Goal: Task Accomplishment & Management: Use online tool/utility

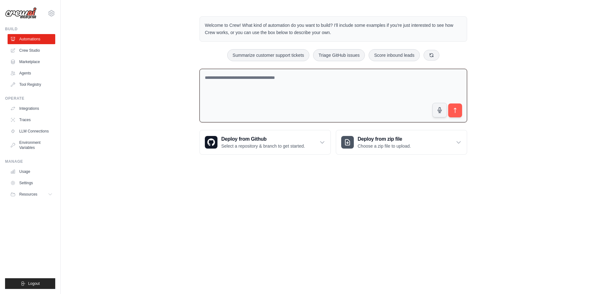
click at [271, 99] on textarea at bounding box center [334, 96] width 268 height 54
click at [271, 89] on textarea "**********" at bounding box center [334, 96] width 268 height 54
paste textarea "**********"
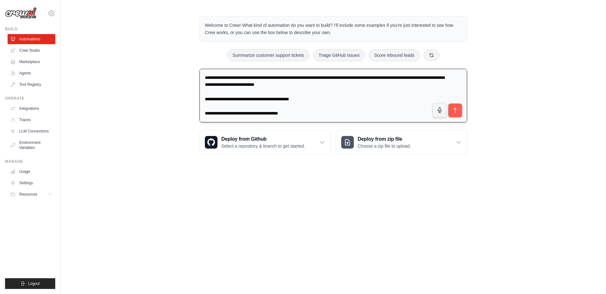
scroll to position [935, 0]
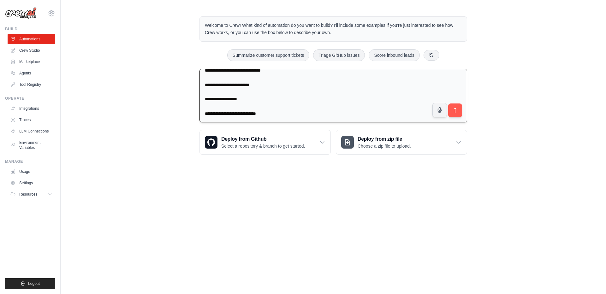
click at [328, 107] on textarea at bounding box center [334, 96] width 268 height 54
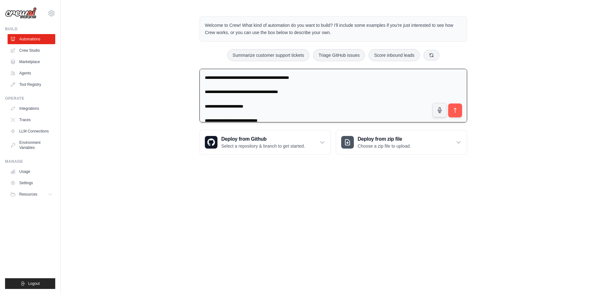
scroll to position [0, 0]
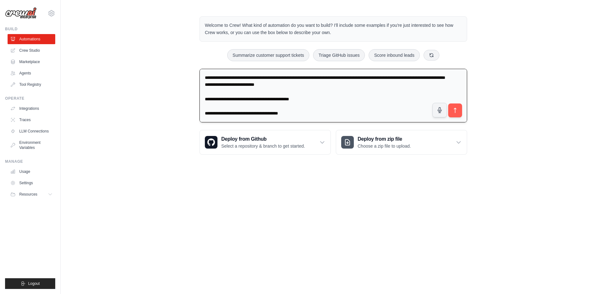
click at [296, 85] on textarea at bounding box center [334, 96] width 268 height 54
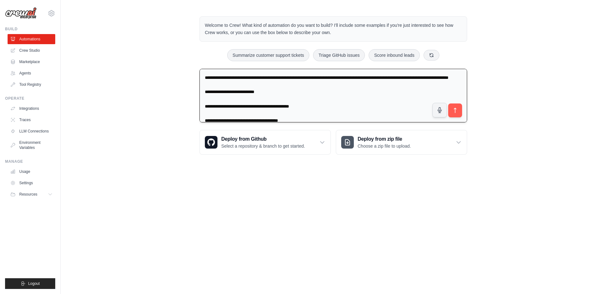
click at [278, 76] on textarea at bounding box center [334, 96] width 268 height 54
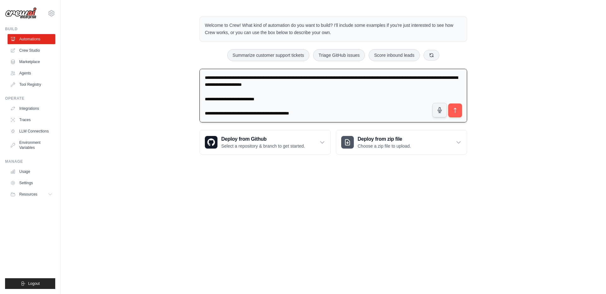
click at [348, 83] on textarea at bounding box center [334, 96] width 268 height 54
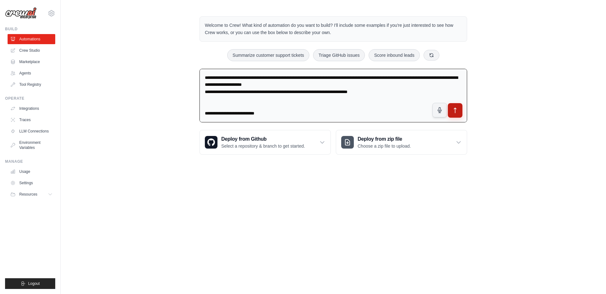
type textarea "**********"
click at [461, 108] on button "submit" at bounding box center [455, 110] width 15 height 15
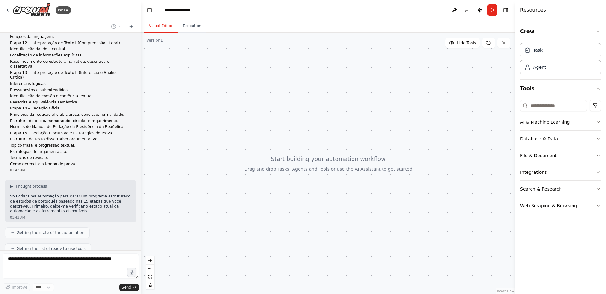
scroll to position [358, 0]
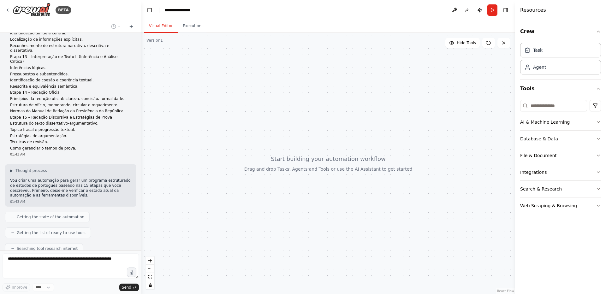
click at [599, 124] on icon "button" at bounding box center [598, 122] width 5 height 5
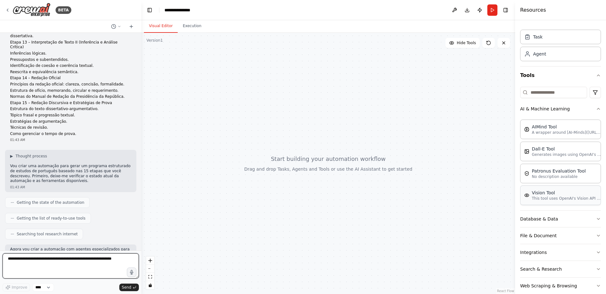
scroll to position [24, 0]
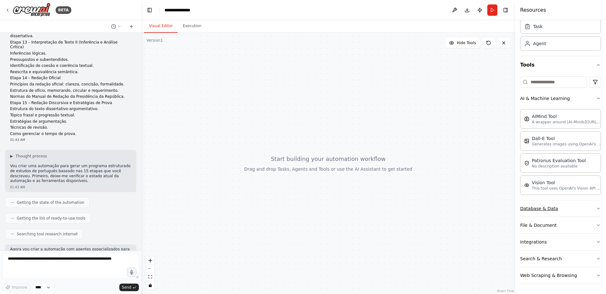
click at [591, 205] on button "Database & Data" at bounding box center [560, 208] width 81 height 16
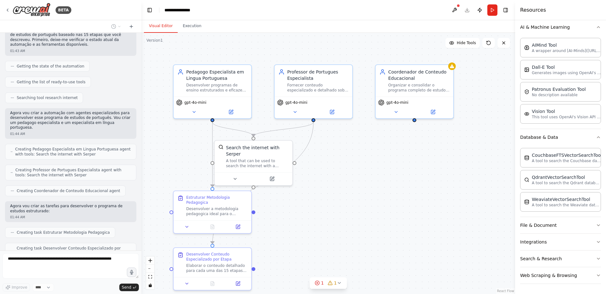
scroll to position [504, 0]
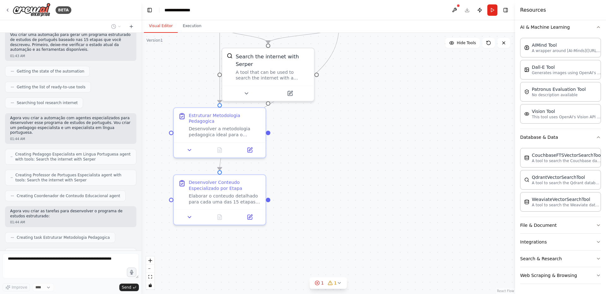
drag, startPoint x: 301, startPoint y: 252, endPoint x: 308, endPoint y: 176, distance: 76.5
click at [308, 176] on div ".deletable-edge-delete-btn { width: 20px; height: 20px; border: 0px solid #ffff…" at bounding box center [328, 163] width 374 height 261
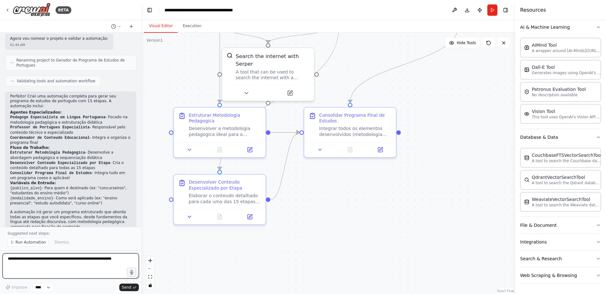
scroll to position [759, 0]
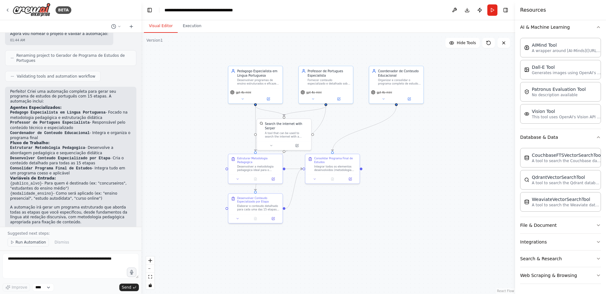
click at [21, 244] on span "Run Automation" at bounding box center [30, 242] width 31 height 5
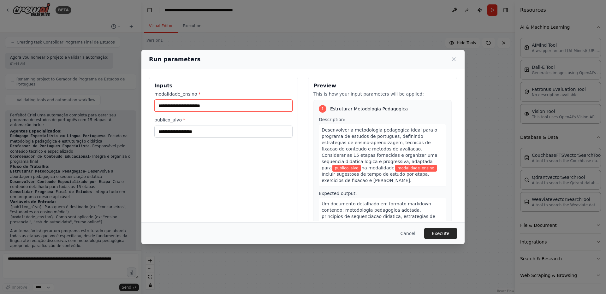
click at [261, 104] on input "modalidade_ensino *" at bounding box center [223, 106] width 138 height 12
click at [195, 134] on input "publico_alvo *" at bounding box center [223, 132] width 138 height 12
click at [206, 103] on input "modalidade_ensino *" at bounding box center [223, 106] width 138 height 12
type input "*"
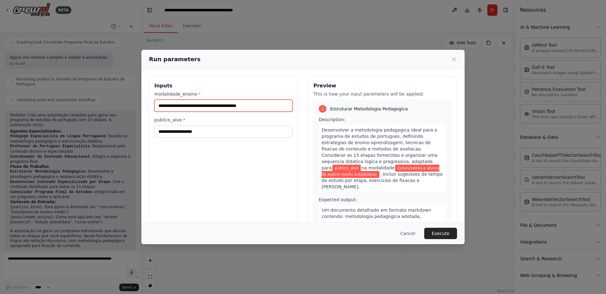
click at [289, 107] on input "**********" at bounding box center [223, 106] width 138 height 12
click at [235, 104] on input "**********" at bounding box center [223, 106] width 138 height 12
drag, startPoint x: 235, startPoint y: 104, endPoint x: 165, endPoint y: 99, distance: 69.9
click at [165, 99] on div "**********" at bounding box center [223, 101] width 138 height 21
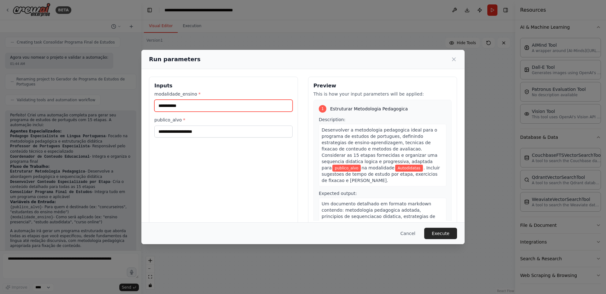
type input "**********"
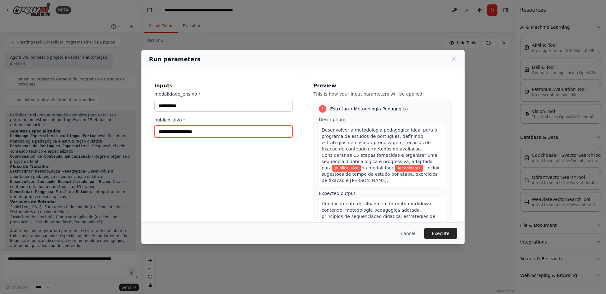
click at [203, 133] on input "publico_alvo *" at bounding box center [223, 132] width 138 height 12
paste input "**********"
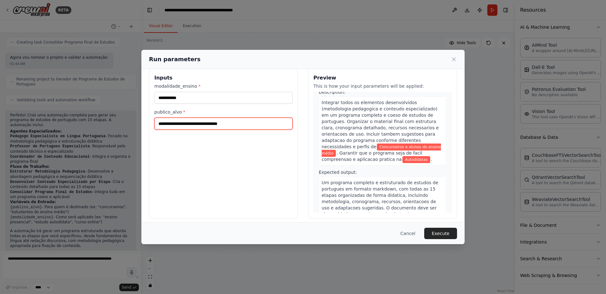
scroll to position [11, 0]
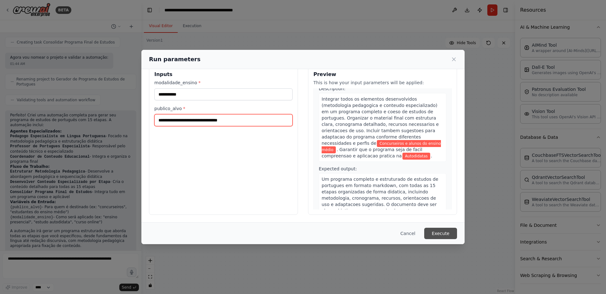
type input "**********"
click at [441, 237] on button "Execute" at bounding box center [440, 233] width 33 height 11
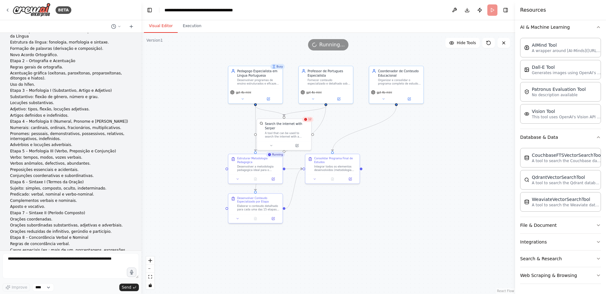
scroll to position [0, 0]
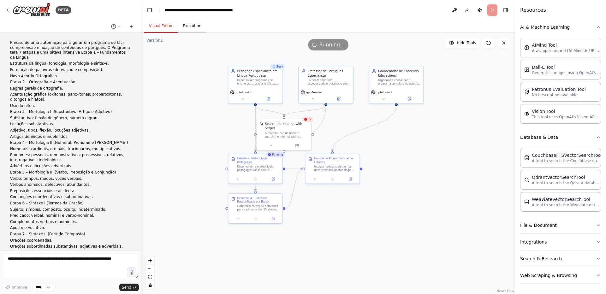
click at [192, 26] on button "Execution" at bounding box center [192, 26] width 29 height 13
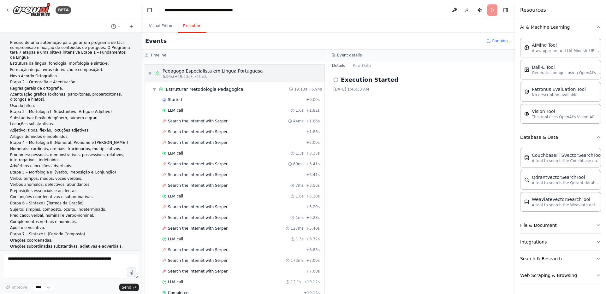
click at [148, 74] on span "▼" at bounding box center [150, 73] width 4 height 5
click at [150, 74] on span "▼" at bounding box center [150, 73] width 4 height 5
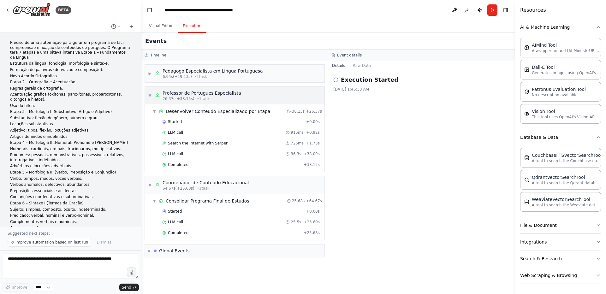
click at [146, 93] on div "▼ Professor de Portugues Especialista 26.37s (+38.15s) • 1 task" at bounding box center [235, 96] width 180 height 18
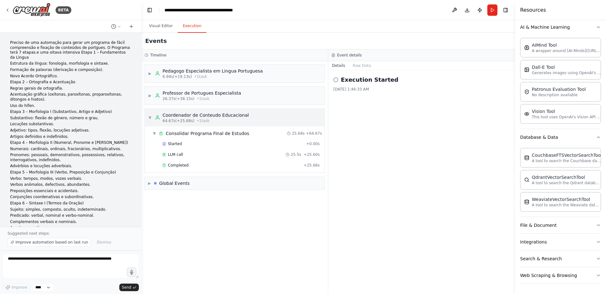
click at [150, 120] on span "▼" at bounding box center [150, 117] width 4 height 5
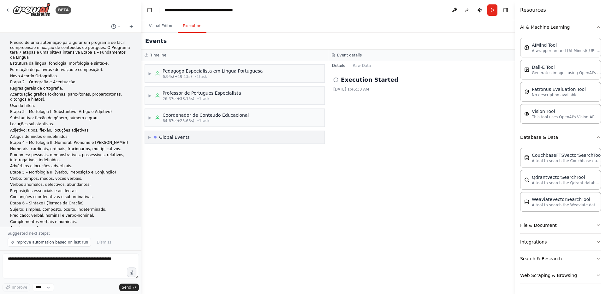
click at [212, 140] on div "▶ Global Events" at bounding box center [235, 137] width 180 height 13
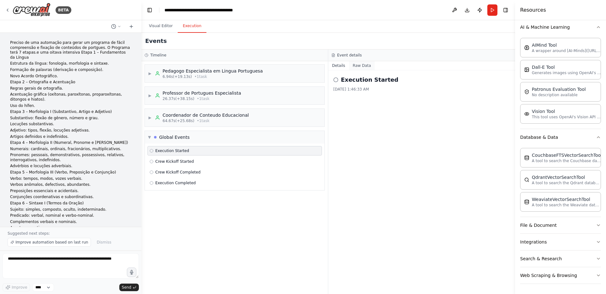
click at [363, 67] on button "Raw Data" at bounding box center [362, 65] width 26 height 9
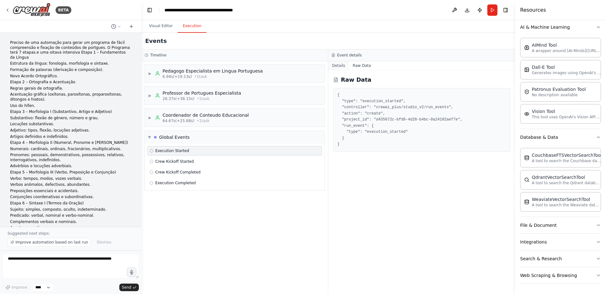
click at [341, 65] on button "Details" at bounding box center [338, 65] width 21 height 9
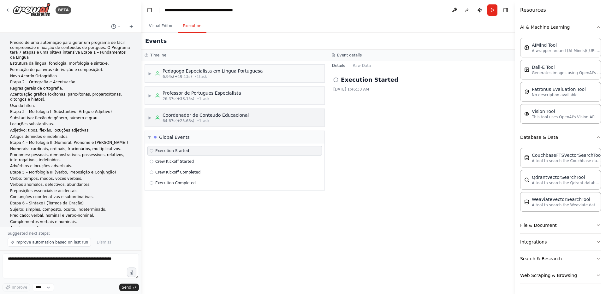
click at [234, 118] on div "Coordenador de Conteudo Educacional" at bounding box center [206, 115] width 86 height 6
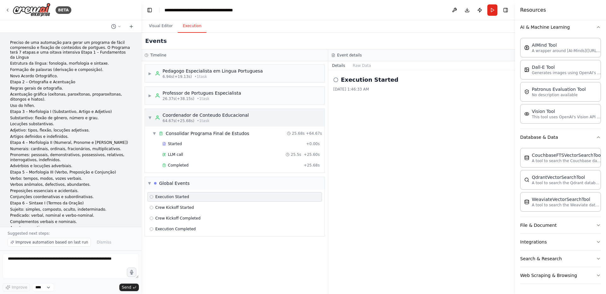
click at [235, 117] on div "Coordenador de Conteudo Educacional" at bounding box center [206, 115] width 86 height 6
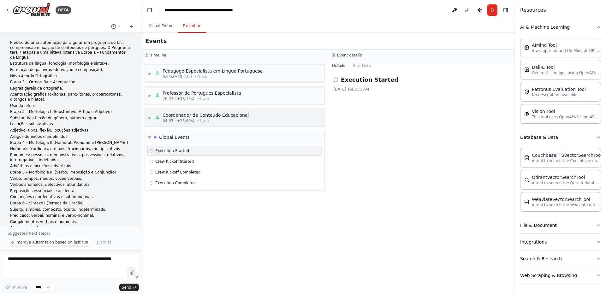
click at [229, 117] on div "Coordenador de Conteudo Educacional" at bounding box center [206, 115] width 86 height 6
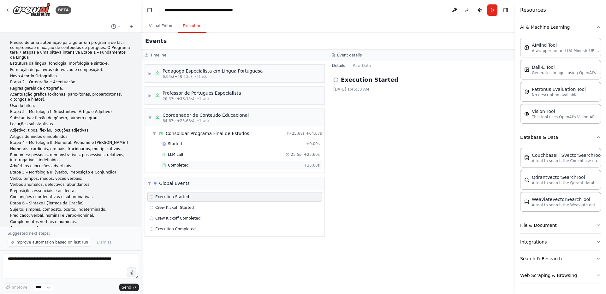
click at [186, 167] on span "Completed" at bounding box center [178, 165] width 21 height 5
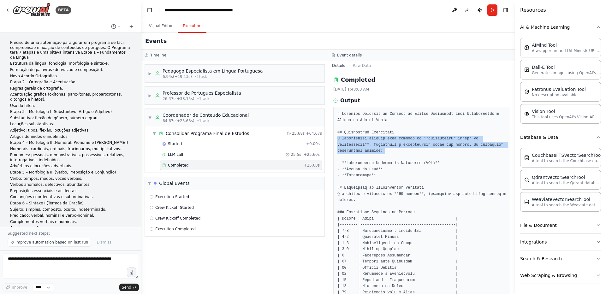
drag, startPoint x: 333, startPoint y: 140, endPoint x: 455, endPoint y: 155, distance: 122.5
click at [455, 155] on div "Completed 8/27/2025, 1:48:03 AM Output" at bounding box center [421, 182] width 187 height 224
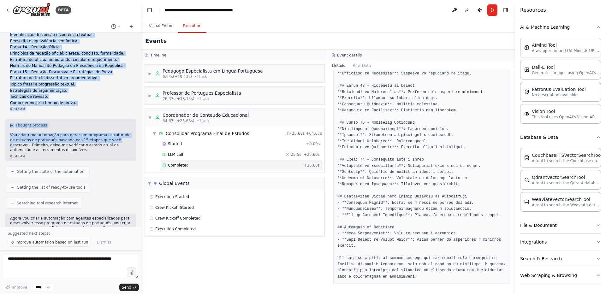
scroll to position [417, 0]
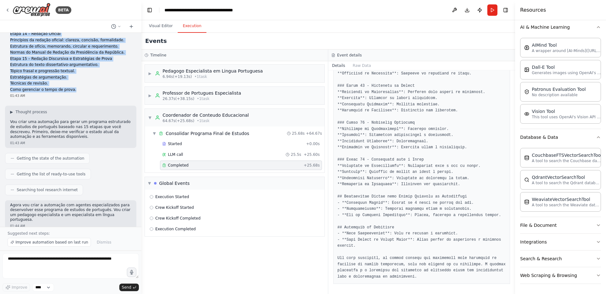
drag, startPoint x: 2, startPoint y: 44, endPoint x: 38, endPoint y: 39, distance: 36.1
copy div "Preciso de uma automação para gerar um programa de fácil compreensão e fixação …"
click at [40, 16] on img at bounding box center [32, 10] width 38 height 14
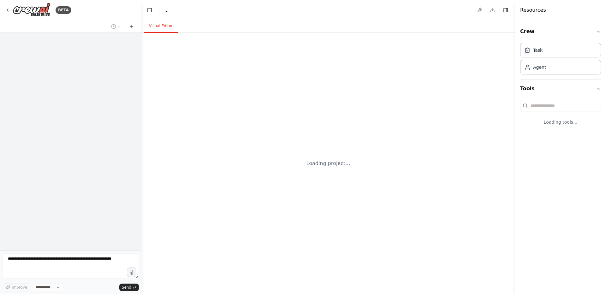
select select "****"
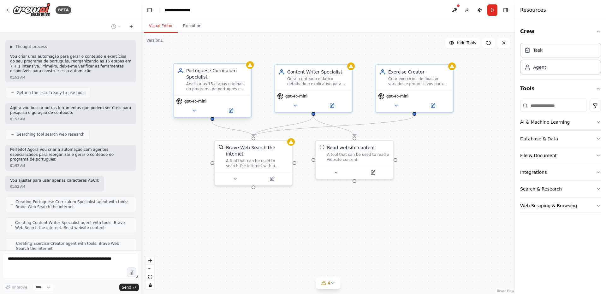
scroll to position [514, 0]
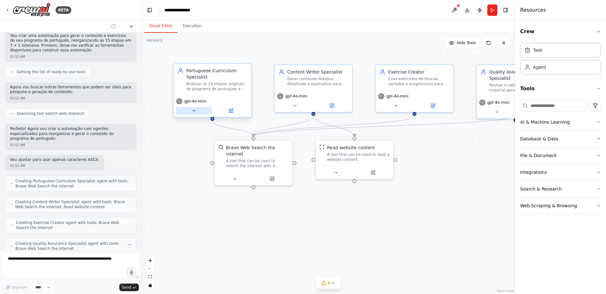
click at [195, 110] on icon at bounding box center [194, 110] width 5 height 5
click at [226, 90] on div "Analisar as 15 etapas originais do programa de portugues e reorganiza-las em 7 …" at bounding box center [216, 86] width 61 height 10
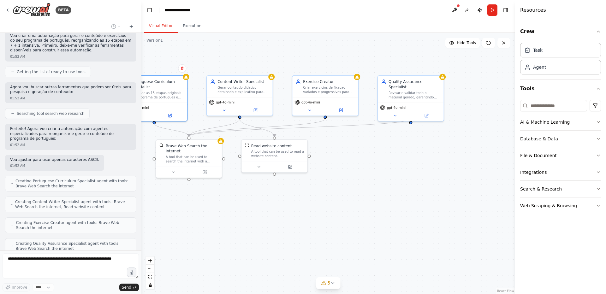
scroll to position [551, 0]
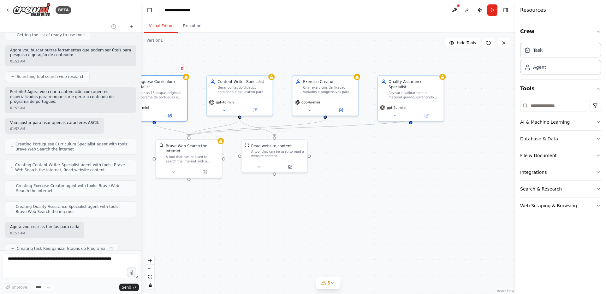
drag, startPoint x: 343, startPoint y: 194, endPoint x: 266, endPoint y: 185, distance: 77.2
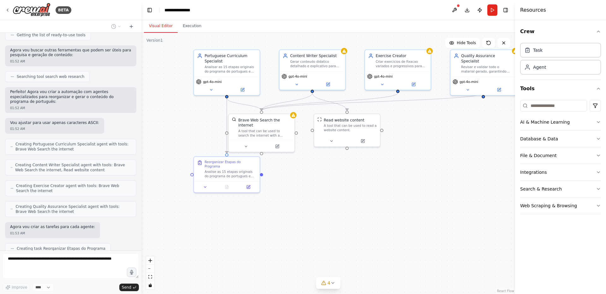
drag, startPoint x: 307, startPoint y: 175, endPoint x: 379, endPoint y: 149, distance: 77.4
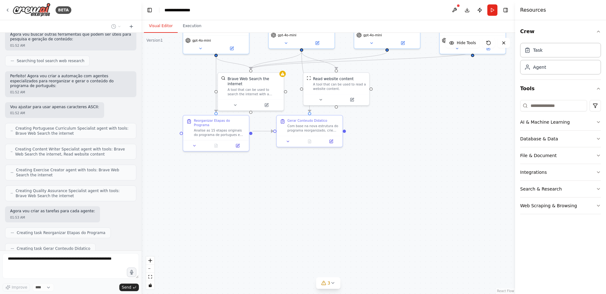
drag, startPoint x: 307, startPoint y: 214, endPoint x: 310, endPoint y: 169, distance: 44.9
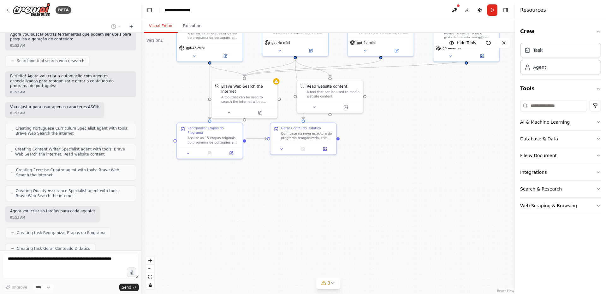
scroll to position [583, 0]
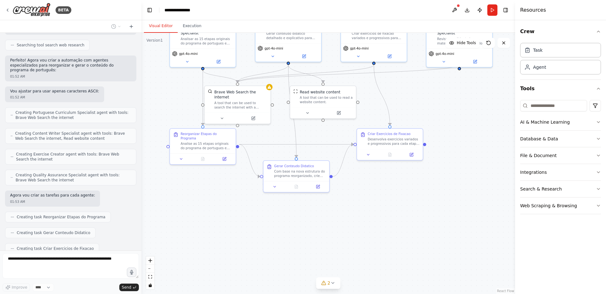
drag, startPoint x: 363, startPoint y: 152, endPoint x: 350, endPoint y: 165, distance: 18.7
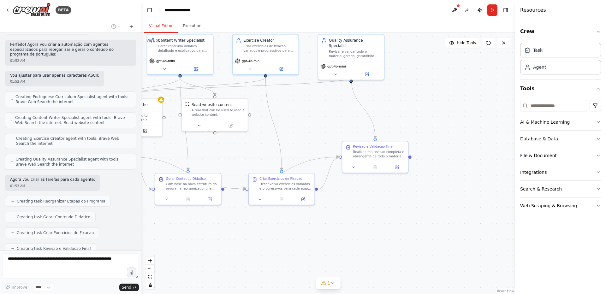
drag, startPoint x: 451, startPoint y: 176, endPoint x: 347, endPoint y: 188, distance: 104.9
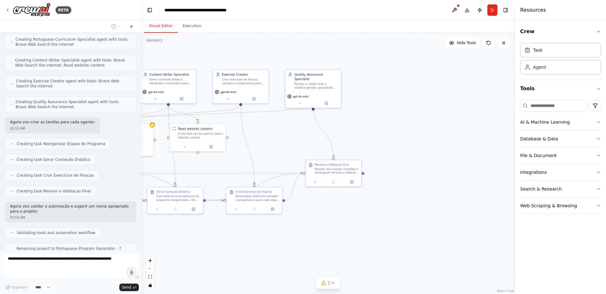
scroll to position [661, 0]
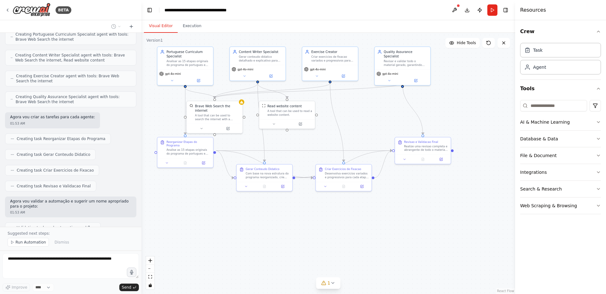
drag, startPoint x: 293, startPoint y: 203, endPoint x: 325, endPoint y: 197, distance: 32.7
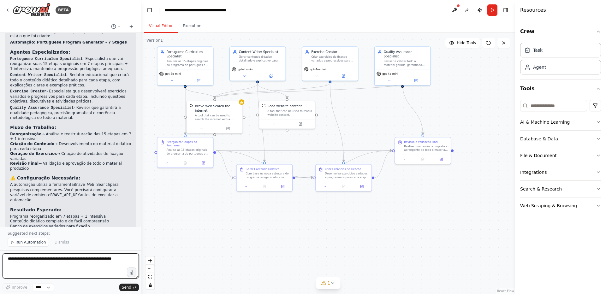
scroll to position [905, 0]
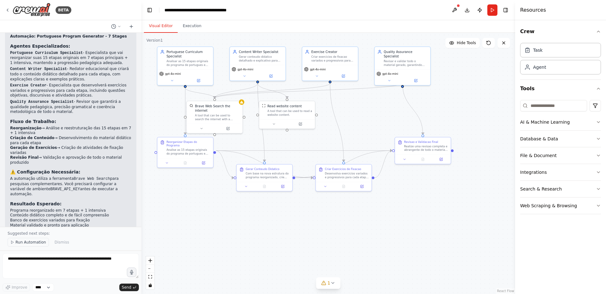
click at [31, 241] on span "Run Automation" at bounding box center [30, 242] width 31 height 5
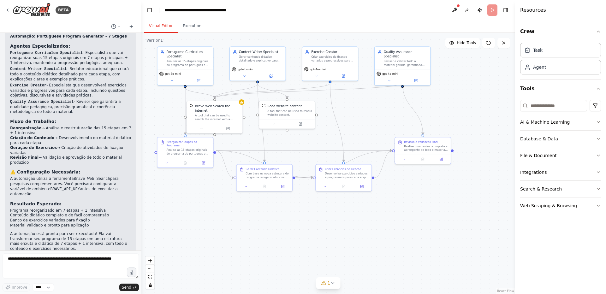
scroll to position [881, 0]
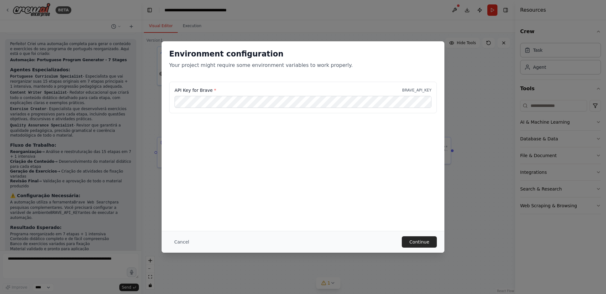
click at [282, 131] on div "API Key for Brave * BRAVE_API_KEY" at bounding box center [303, 113] width 283 height 63
click at [420, 239] on button "Continue" at bounding box center [419, 241] width 35 height 11
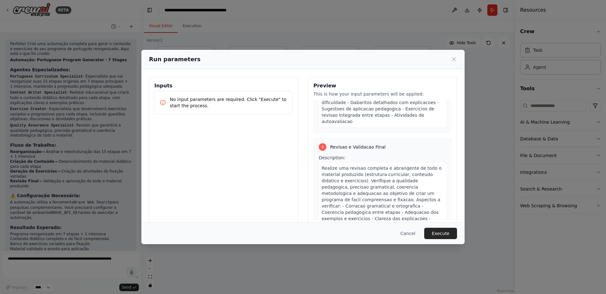
scroll to position [590, 0]
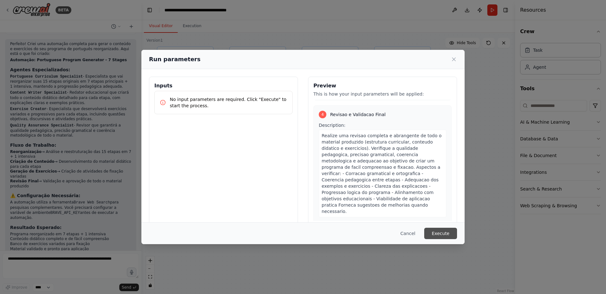
click at [445, 238] on button "Execute" at bounding box center [440, 233] width 33 height 11
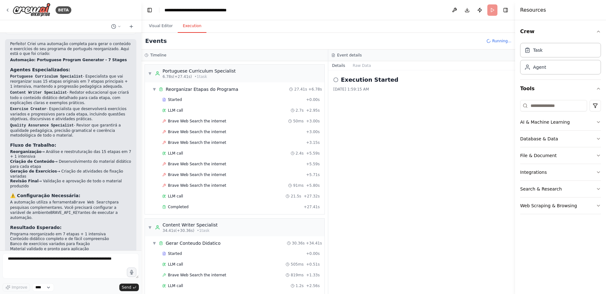
click at [191, 23] on button "Execution" at bounding box center [192, 26] width 29 height 13
click at [188, 205] on div "Completed" at bounding box center [231, 207] width 139 height 5
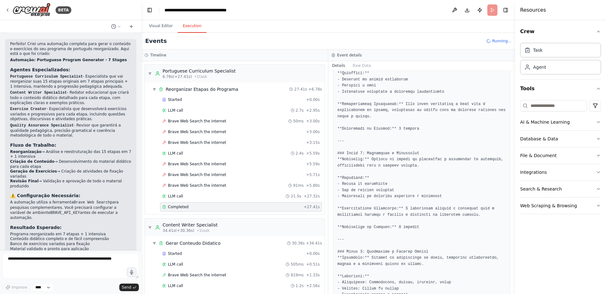
scroll to position [11, 0]
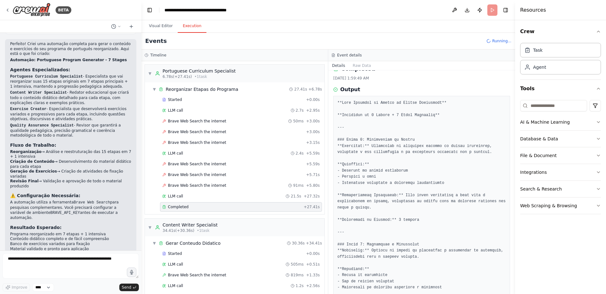
click at [360, 59] on div "Event details" at bounding box center [421, 56] width 187 height 12
click at [358, 65] on button "Raw Data" at bounding box center [362, 65] width 26 height 9
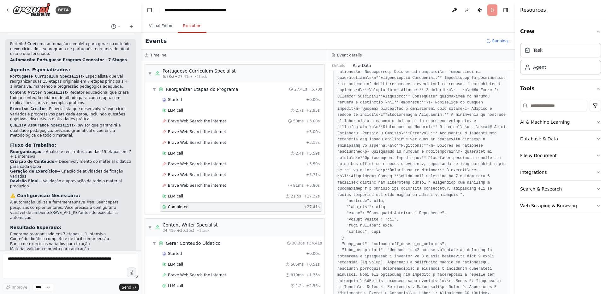
scroll to position [492, 0]
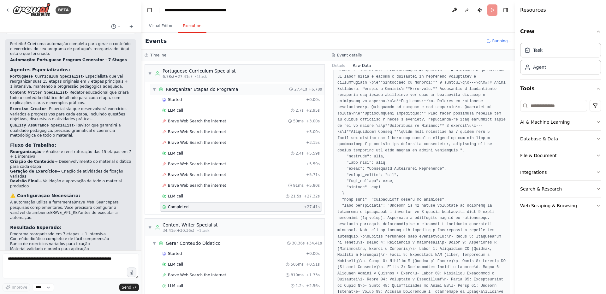
click at [152, 88] on div "▼ Reorganizar Etapas do Programa 27.41s + 6.78s" at bounding box center [237, 89] width 175 height 11
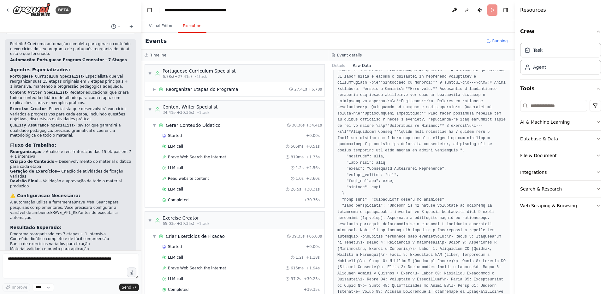
scroll to position [905, 0]
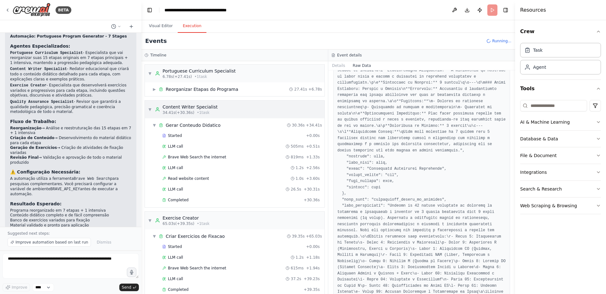
click at [150, 112] on div "▼ Content Writer Specialist 34.41s (+30.36s) • 1 task" at bounding box center [182, 109] width 69 height 11
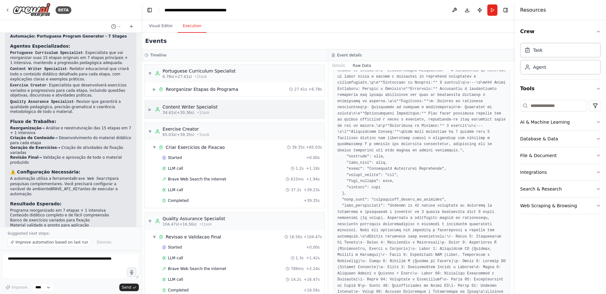
click at [150, 112] on div "▶ Content Writer Specialist 34.41s (+30.36s) • 1 task" at bounding box center [182, 109] width 69 height 11
click at [193, 200] on div "Completed" at bounding box center [231, 200] width 139 height 5
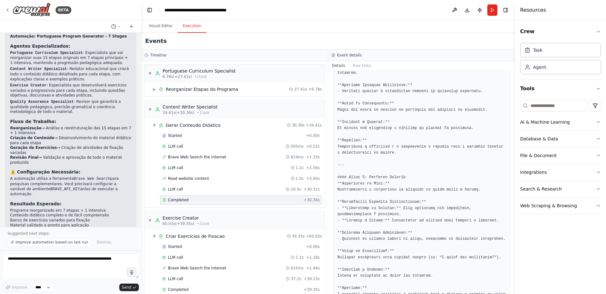
scroll to position [1118, 0]
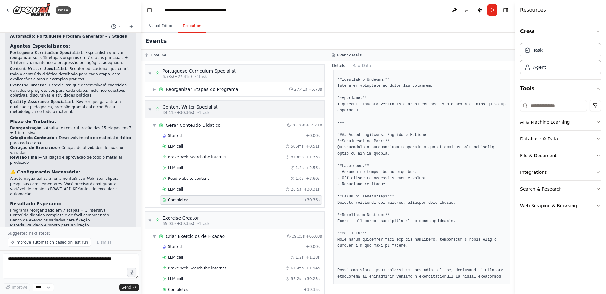
click at [151, 112] on div "▼ Content Writer Specialist 34.41s (+30.36s) • 1 task" at bounding box center [182, 109] width 69 height 11
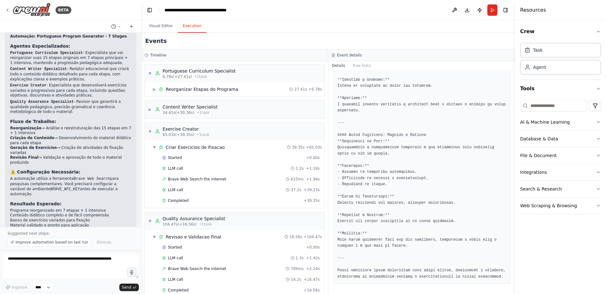
click at [187, 205] on div "Started + 0.00s LLM call 1.2s + 1.18s Brave Web Search the internet 615ms + 1.9…" at bounding box center [237, 180] width 175 height 54
click at [190, 200] on div "Completed" at bounding box center [231, 200] width 139 height 5
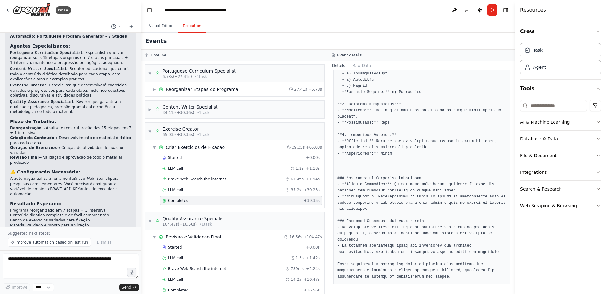
scroll to position [28, 0]
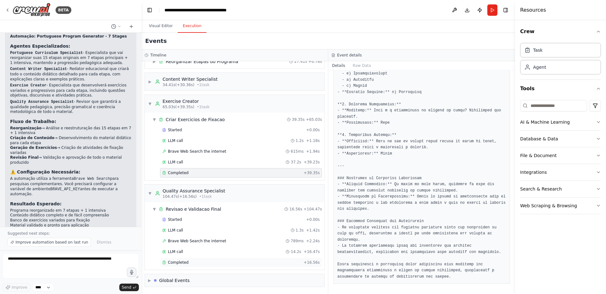
click at [179, 262] on span "Completed" at bounding box center [178, 262] width 21 height 5
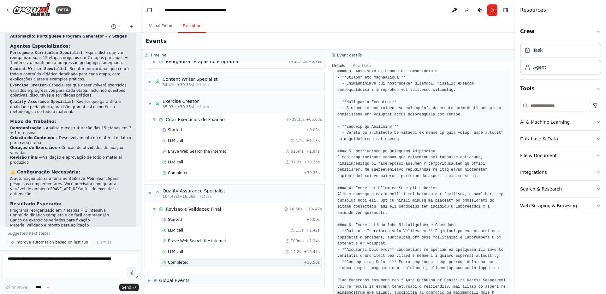
scroll to position [207, 0]
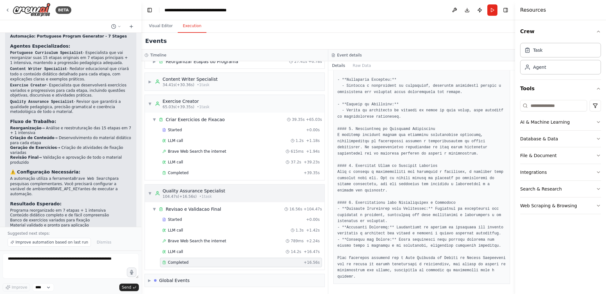
click at [150, 198] on div "▼ Quality Assurance Specialist 104.47s (+16.56s) • 1 task" at bounding box center [186, 193] width 77 height 11
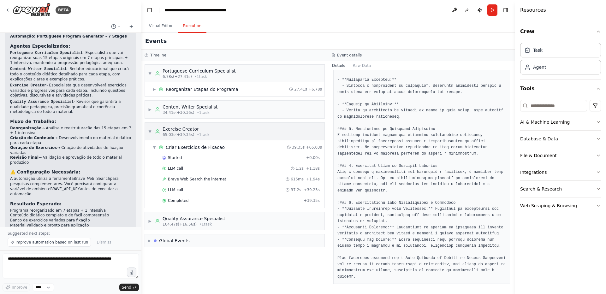
click at [149, 134] on span "▼" at bounding box center [150, 131] width 4 height 5
